Goal: Information Seeking & Learning: Learn about a topic

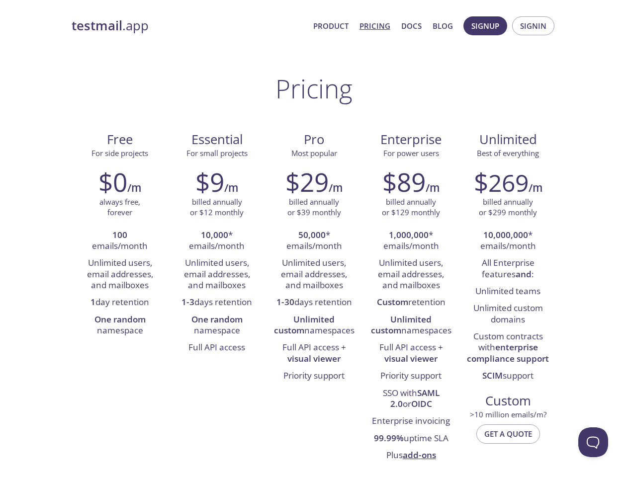
click at [485, 26] on span "Signup" at bounding box center [485, 25] width 28 height 13
click at [533, 26] on span "Signin" at bounding box center [533, 25] width 26 height 13
click at [120, 241] on li "100 emails/month" at bounding box center [120, 241] width 82 height 28
click at [120, 274] on li "Unlimited users, email addresses, and mailboxes" at bounding box center [120, 274] width 82 height 39
click at [120, 303] on li "1 day retention" at bounding box center [120, 302] width 82 height 17
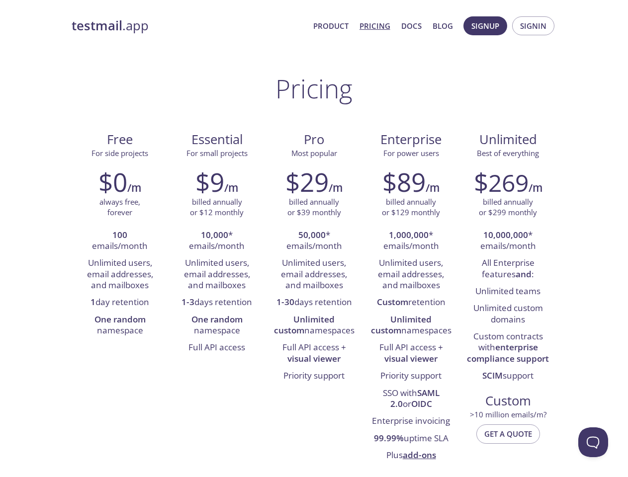
click at [120, 325] on li "One random namespace" at bounding box center [120, 326] width 82 height 28
click at [217, 241] on li "10,000 * emails/month" at bounding box center [217, 241] width 82 height 28
click at [217, 274] on li "Unlimited users, email addresses, and mailboxes" at bounding box center [217, 274] width 82 height 39
click at [217, 303] on li "1-3 days retention" at bounding box center [217, 302] width 82 height 17
click at [217, 325] on li "One random namespace" at bounding box center [217, 326] width 82 height 28
